Goal: Transaction & Acquisition: Download file/media

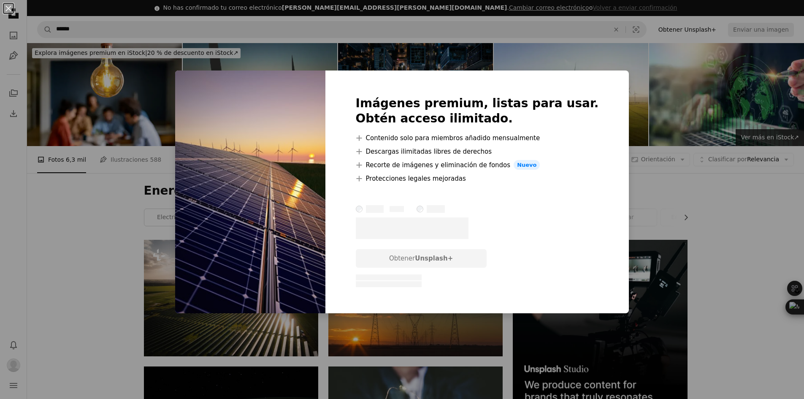
scroll to position [169, 0]
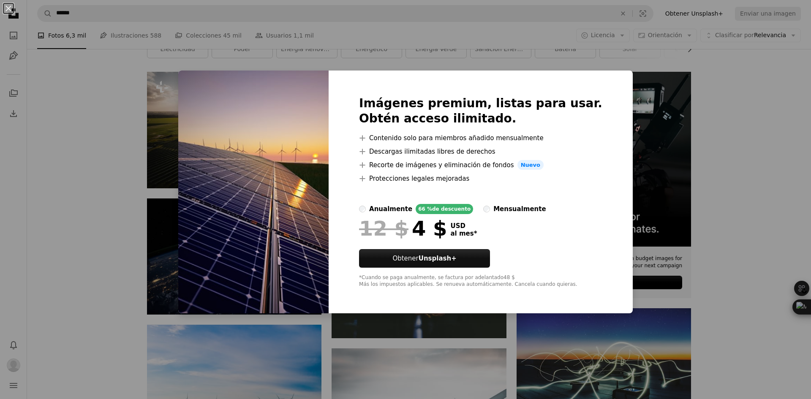
click at [719, 152] on div "An X shape Imágenes premium, listas para usar. Obtén acceso ilimitado. A plus s…" at bounding box center [405, 199] width 811 height 399
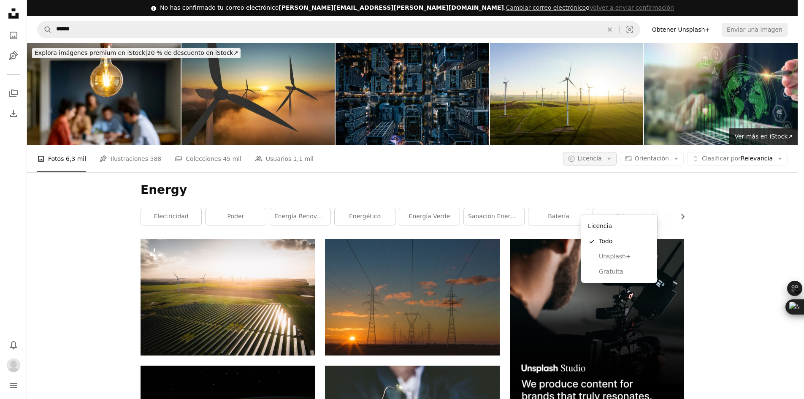
click at [613, 155] on icon "Arrow down" at bounding box center [609, 159] width 8 height 8
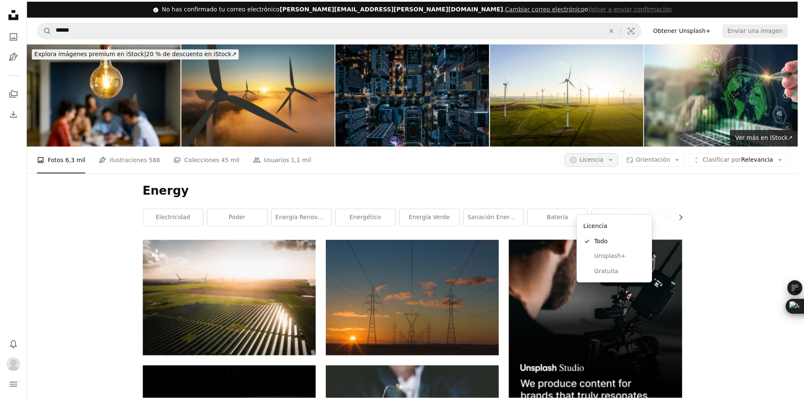
scroll to position [169, 0]
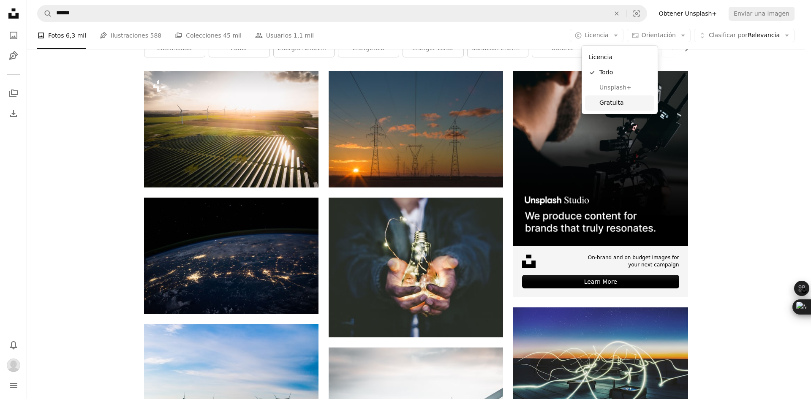
click at [622, 102] on span "Gratuita" at bounding box center [625, 103] width 52 height 8
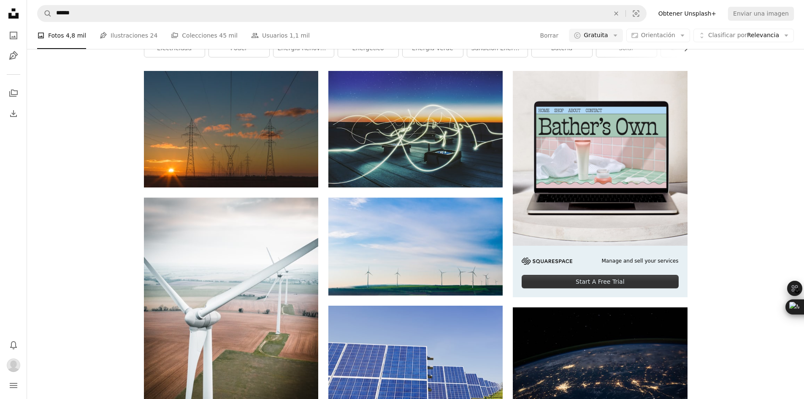
scroll to position [211, 0]
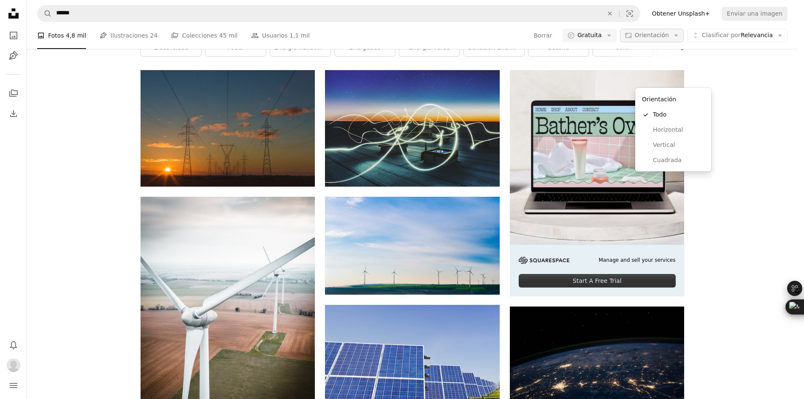
click at [680, 32] on icon "Arrow down" at bounding box center [677, 36] width 8 height 8
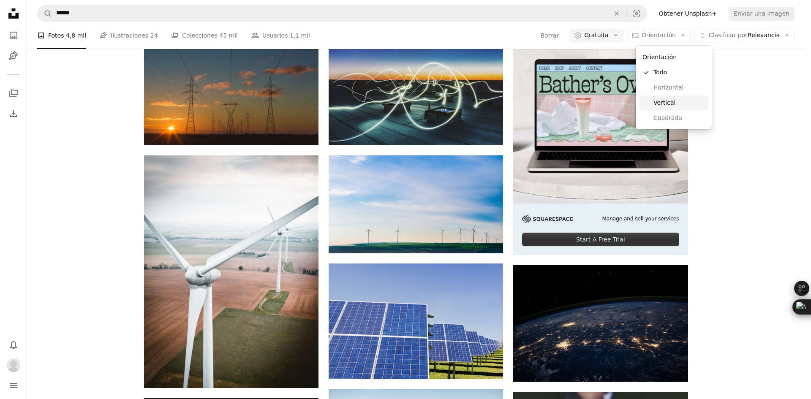
click at [670, 106] on span "Vertical" at bounding box center [679, 103] width 52 height 8
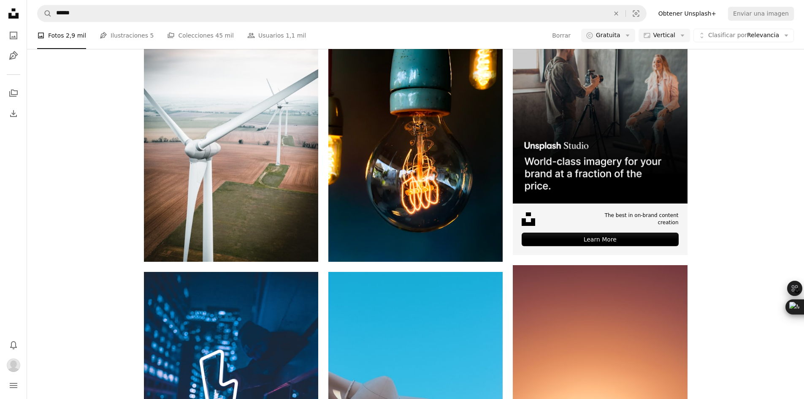
scroll to position [1689, 0]
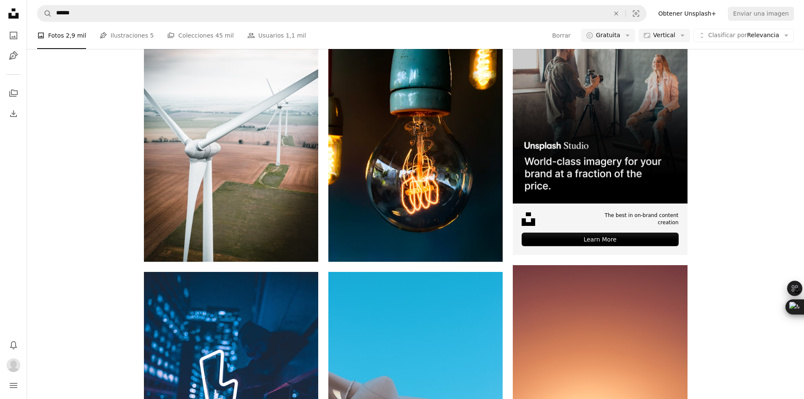
scroll to position [7557, 0]
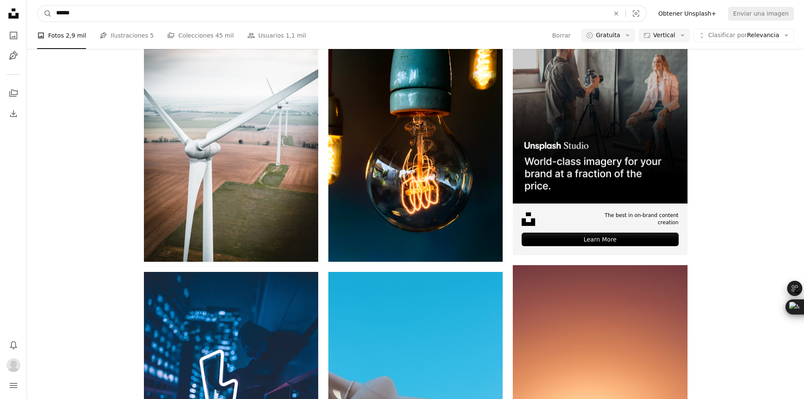
click at [56, 14] on input "******" at bounding box center [329, 13] width 555 height 16
type input "**********"
click at [38, 5] on button "A magnifying glass" at bounding box center [45, 13] width 14 height 16
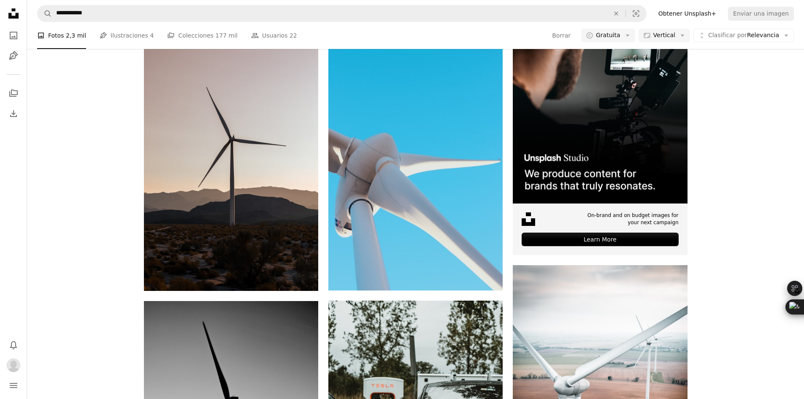
scroll to position [296, 0]
